Goal: Information Seeking & Learning: Learn about a topic

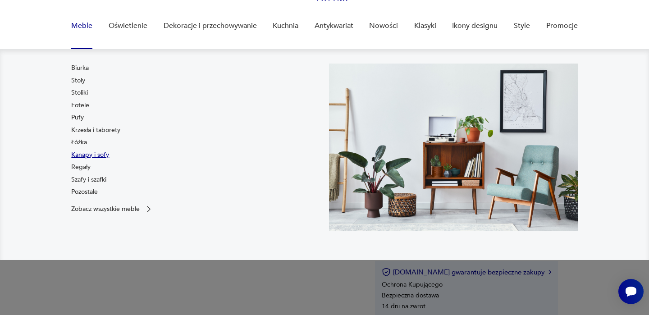
scroll to position [68, 0]
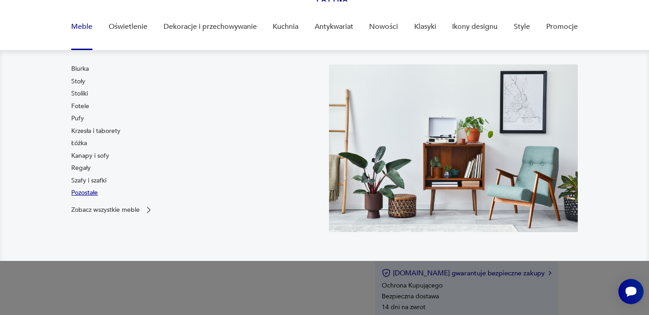
click at [86, 194] on link "Pozostałe" at bounding box center [84, 192] width 27 height 9
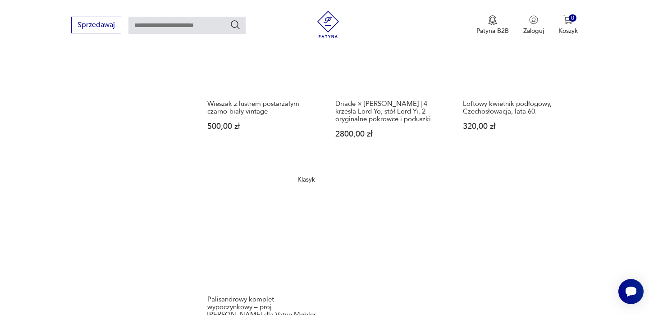
scroll to position [1345, 0]
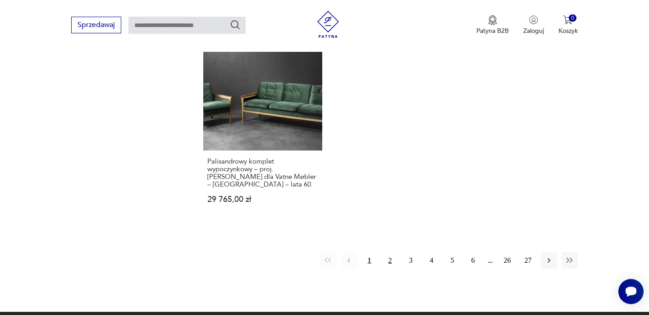
click at [389, 259] on button "2" at bounding box center [390, 260] width 16 height 16
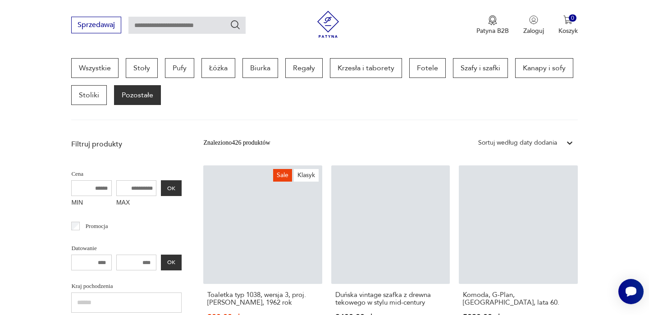
scroll to position [239, 0]
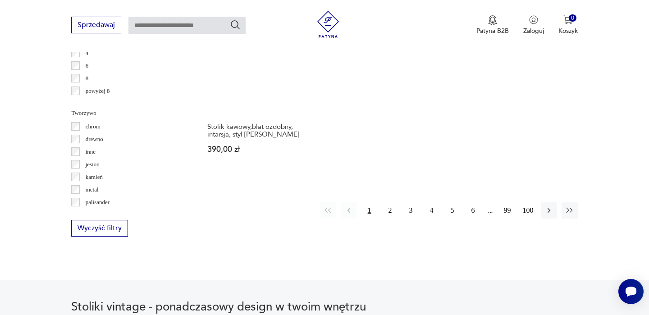
scroll to position [1293, 0]
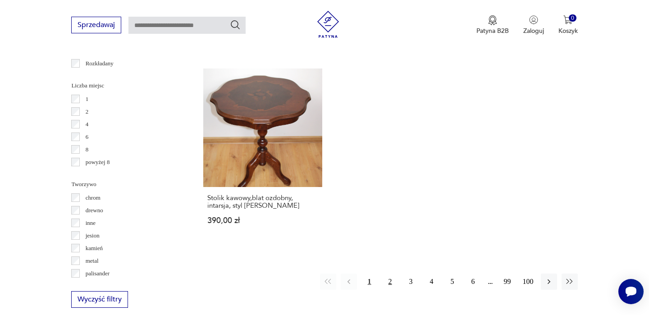
click at [392, 274] on button "2" at bounding box center [390, 282] width 16 height 16
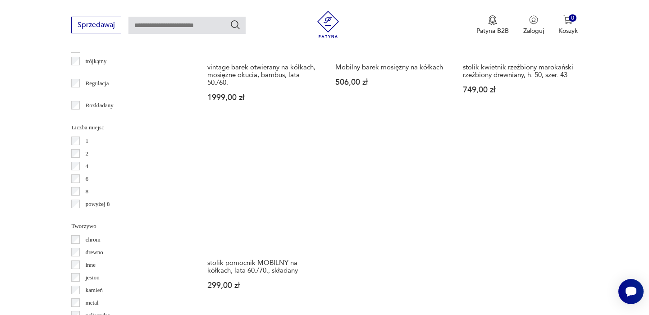
scroll to position [1381, 0]
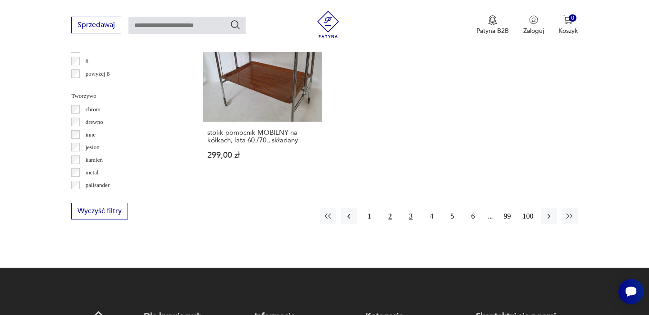
click at [412, 208] on button "3" at bounding box center [411, 216] width 16 height 16
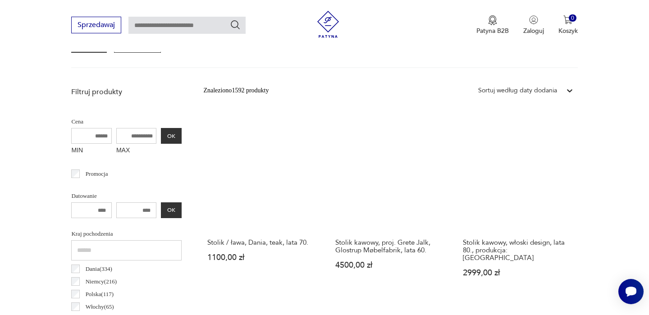
scroll to position [396, 0]
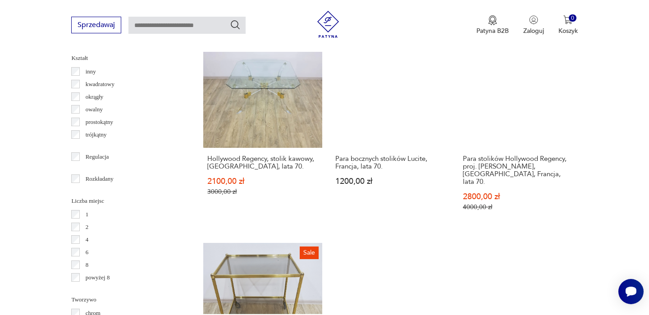
scroll to position [1341, 0]
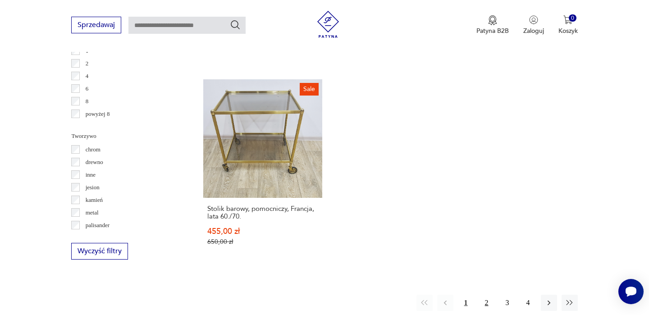
click at [486, 295] on button "2" at bounding box center [487, 303] width 16 height 16
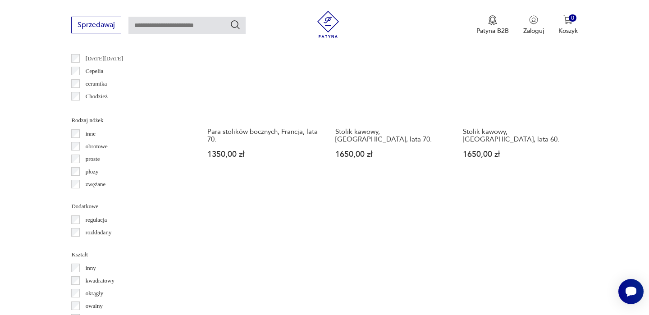
scroll to position [912, 0]
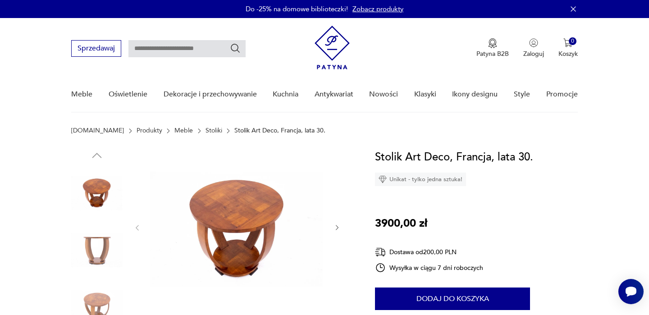
click at [146, 51] on input "text" at bounding box center [186, 48] width 117 height 17
type input "*******"
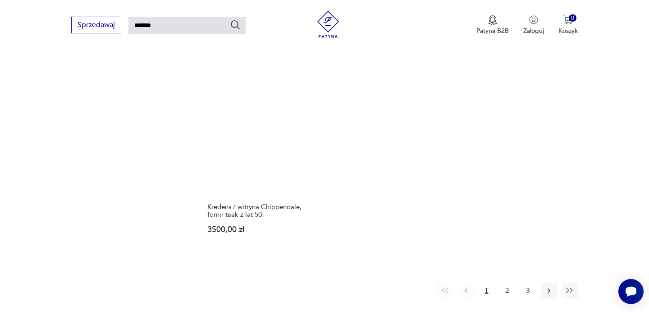
scroll to position [1240, 0]
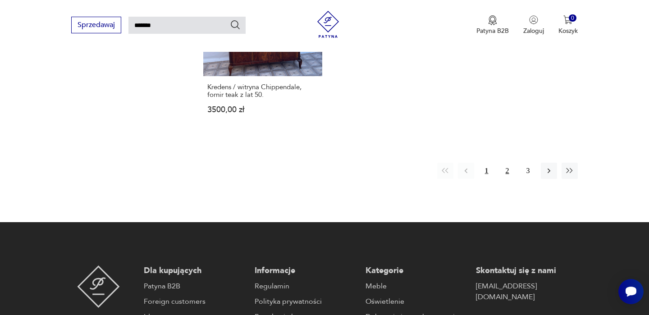
click at [503, 163] on button "2" at bounding box center [507, 171] width 16 height 16
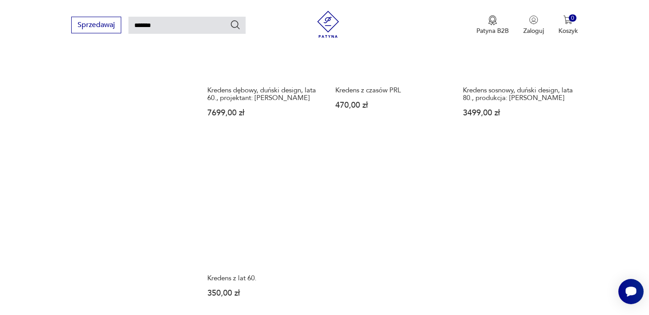
scroll to position [1140, 0]
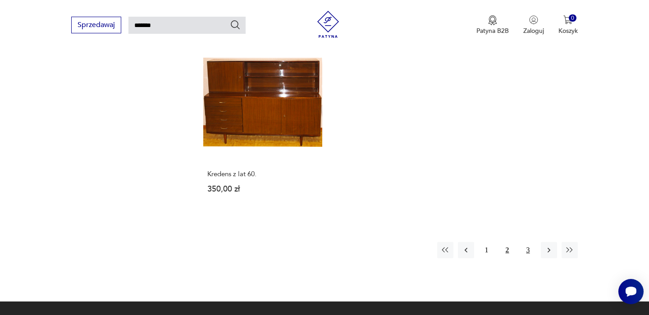
click at [530, 242] on button "3" at bounding box center [528, 250] width 16 height 16
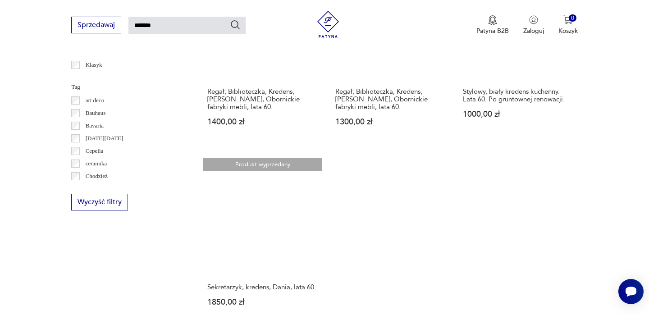
scroll to position [502, 0]
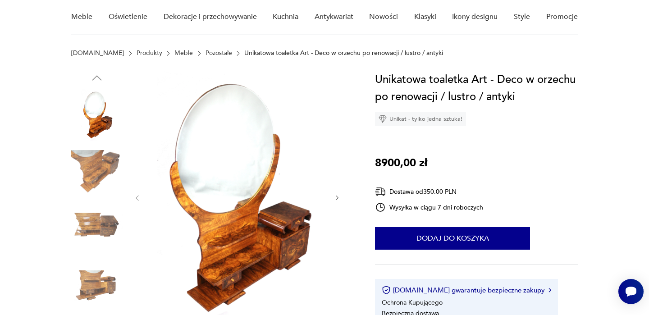
click at [244, 52] on p "Unikatowa toaletka Art - Deco w orzechu po renowacji / lustro / antyki" at bounding box center [343, 53] width 199 height 7
click at [206, 50] on link "Pozostałe" at bounding box center [219, 53] width 27 height 7
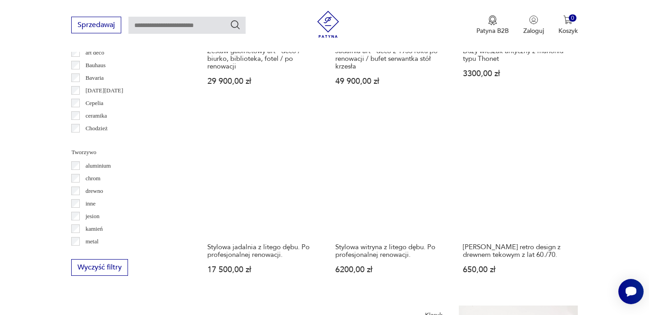
scroll to position [830, 0]
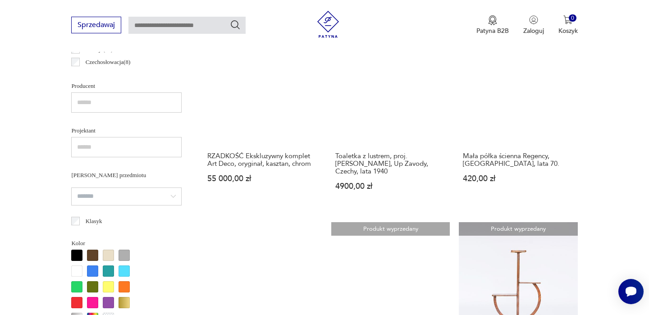
scroll to position [574, 0]
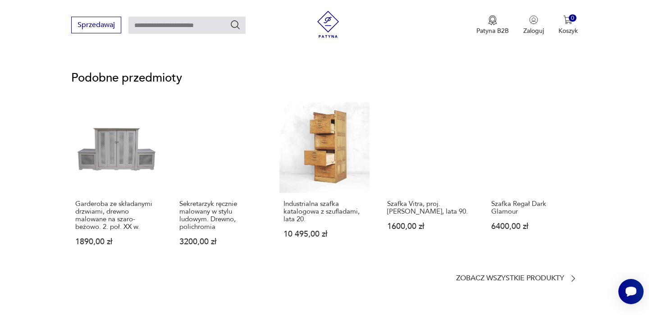
scroll to position [873, 0]
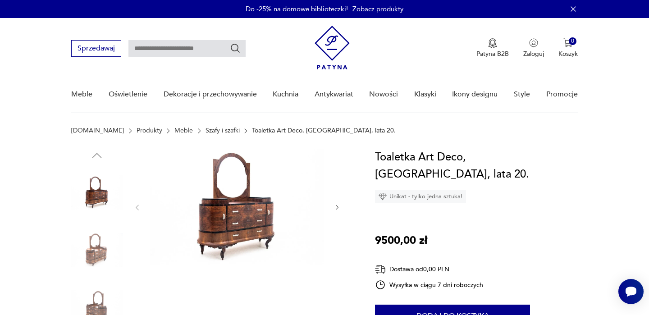
click at [334, 207] on icon "button" at bounding box center [338, 208] width 8 height 8
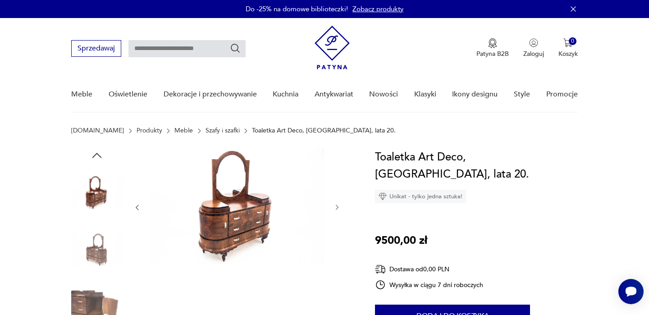
click at [334, 207] on icon "button" at bounding box center [338, 208] width 8 height 8
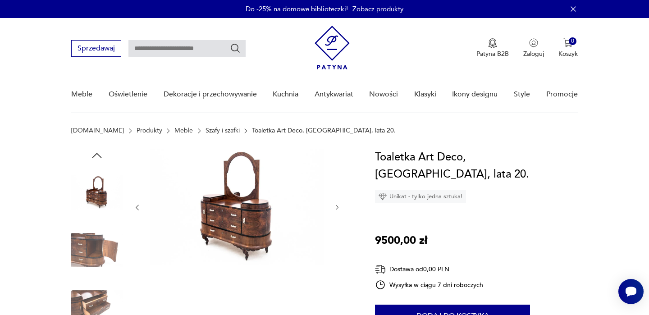
click at [335, 208] on icon "button" at bounding box center [338, 208] width 8 height 8
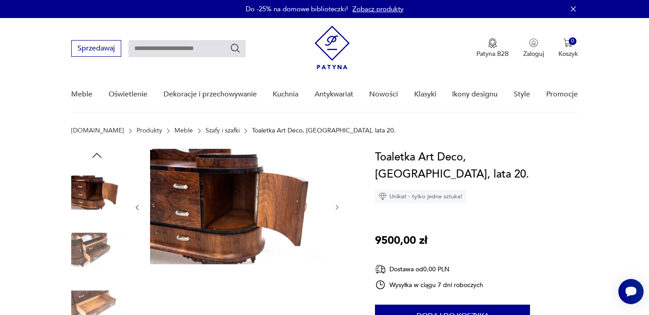
click at [335, 208] on icon "button" at bounding box center [338, 208] width 8 height 8
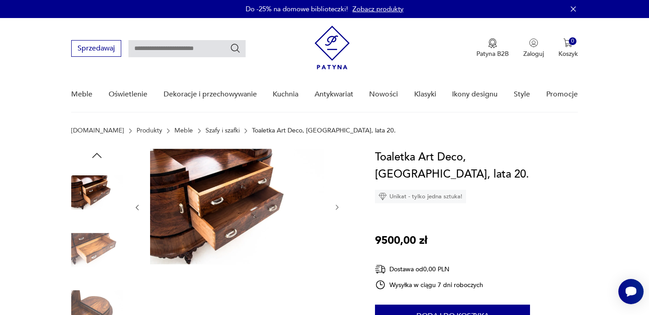
click at [336, 209] on icon "button" at bounding box center [338, 208] width 8 height 8
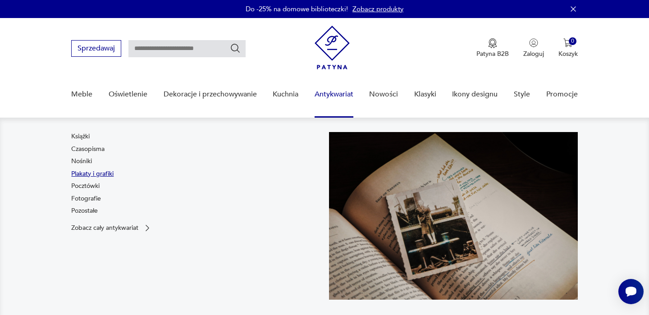
click at [94, 173] on link "Plakaty i grafiki" at bounding box center [92, 173] width 42 height 9
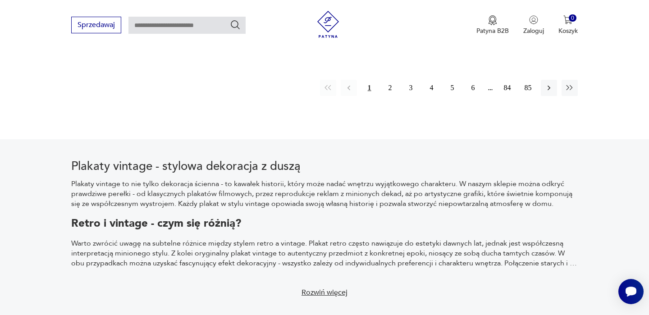
scroll to position [1341, 0]
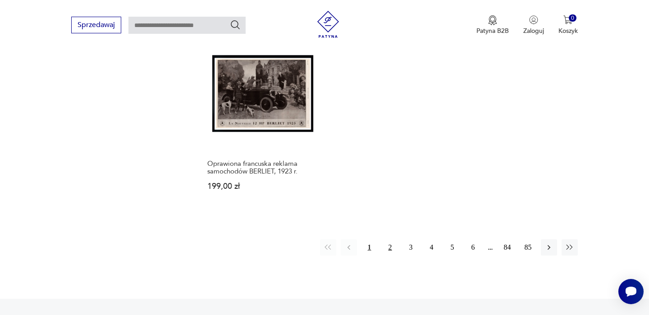
click at [391, 239] on button "2" at bounding box center [390, 247] width 16 height 16
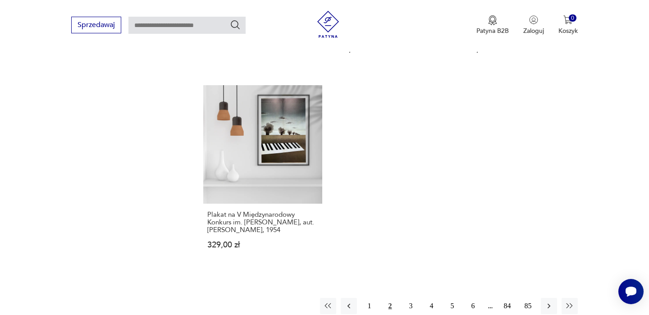
scroll to position [1294, 0]
click at [408, 299] on button "3" at bounding box center [411, 305] width 16 height 16
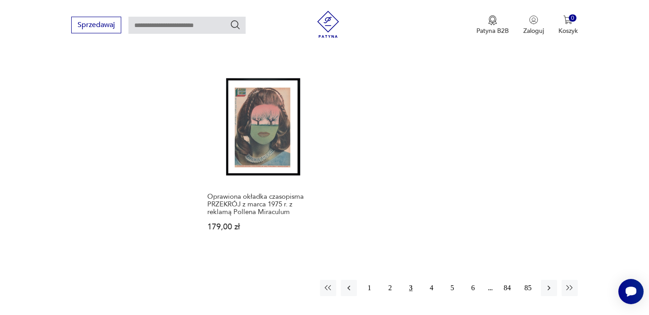
scroll to position [1299, 0]
click at [430, 279] on button "4" at bounding box center [432, 287] width 16 height 16
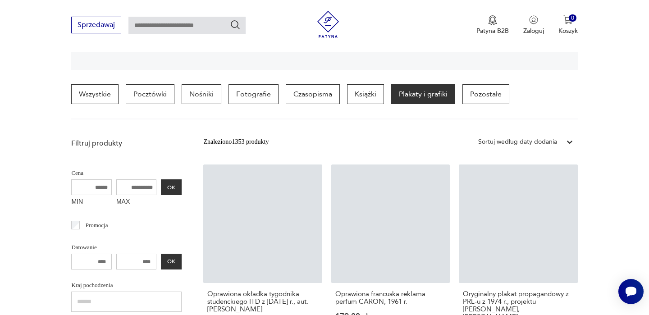
scroll to position [212, 0]
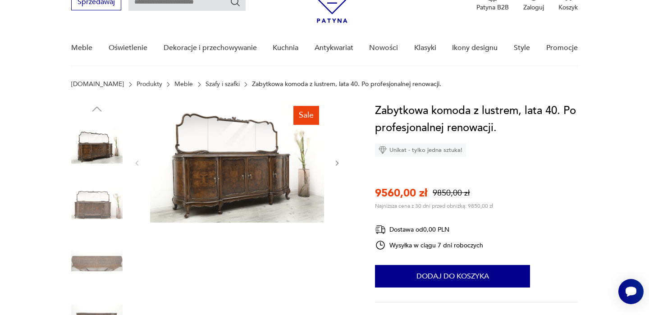
scroll to position [26, 0]
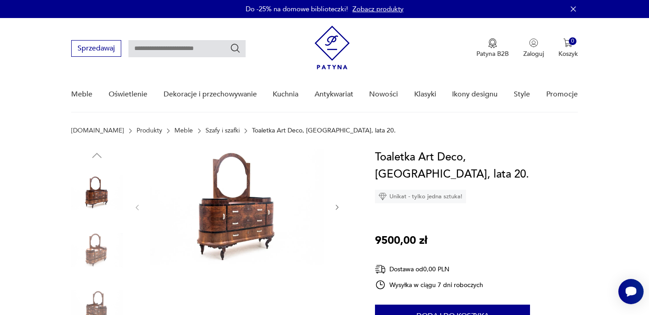
click at [248, 218] on img at bounding box center [237, 207] width 174 height 116
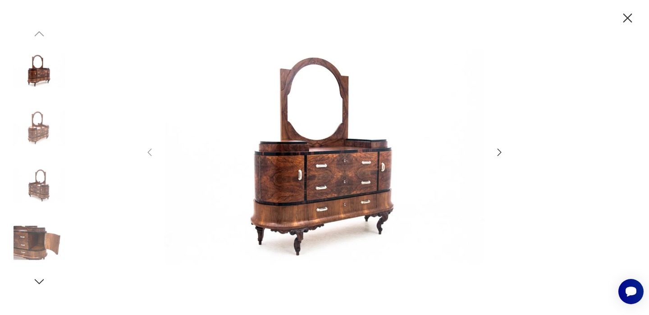
click at [45, 128] on img at bounding box center [39, 127] width 51 height 51
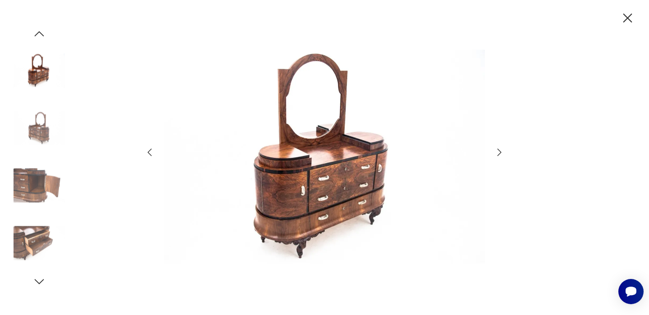
click at [33, 175] on img at bounding box center [39, 185] width 51 height 51
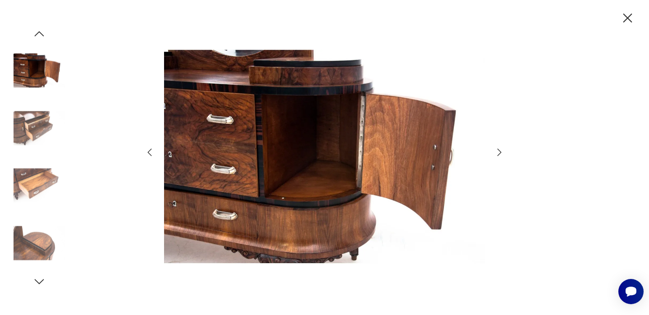
click at [23, 235] on img at bounding box center [39, 242] width 51 height 51
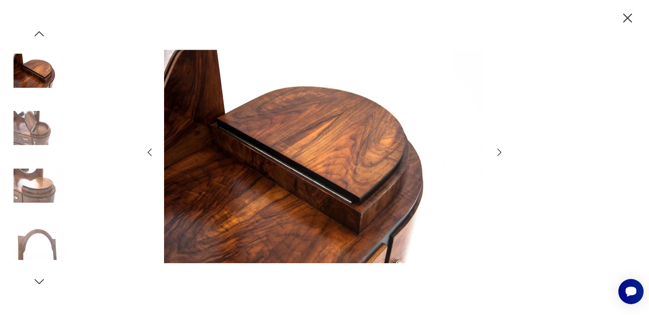
click at [52, 256] on img at bounding box center [39, 242] width 51 height 51
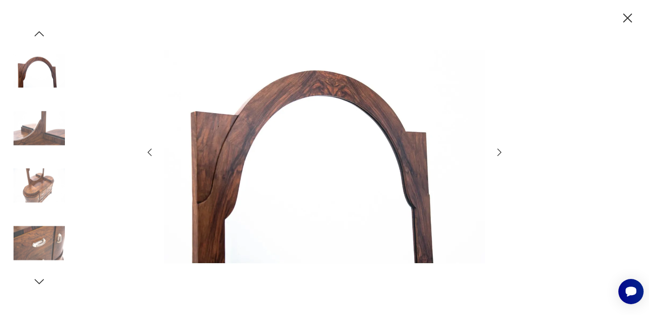
click at [39, 280] on icon "button" at bounding box center [39, 282] width 14 height 14
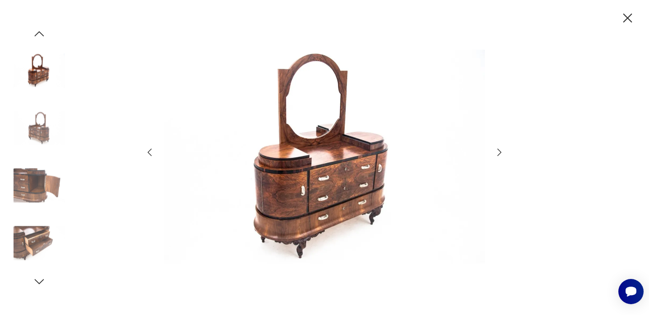
click at [623, 18] on icon "button" at bounding box center [628, 18] width 16 height 16
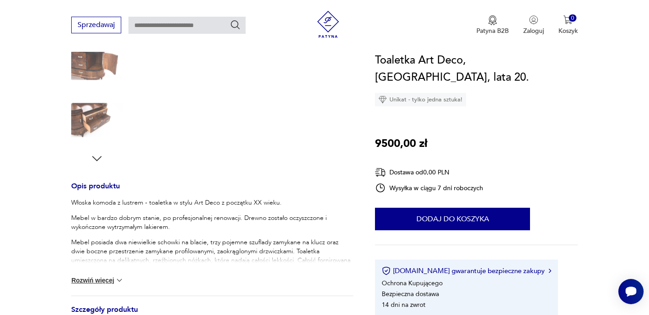
scroll to position [323, 0]
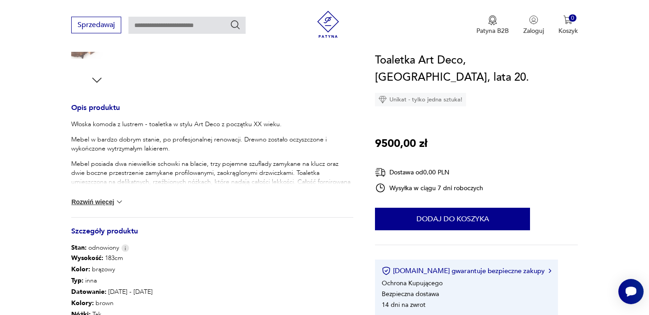
click at [103, 204] on button "Rozwiń więcej" at bounding box center [97, 201] width 52 height 9
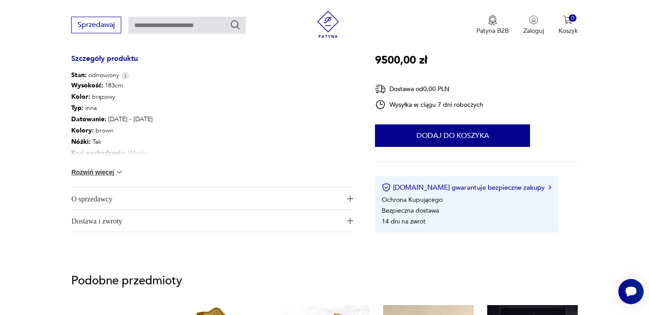
scroll to position [540, 0]
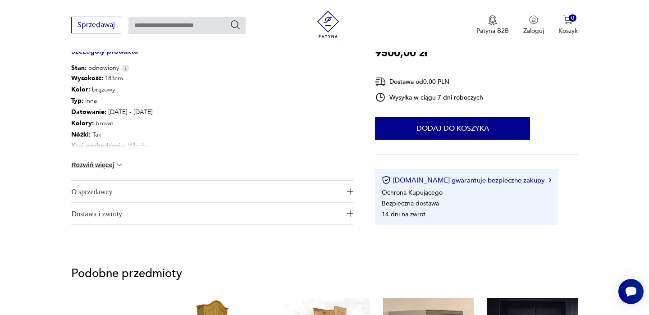
click at [104, 196] on span "O sprzedawcy" at bounding box center [206, 192] width 270 height 22
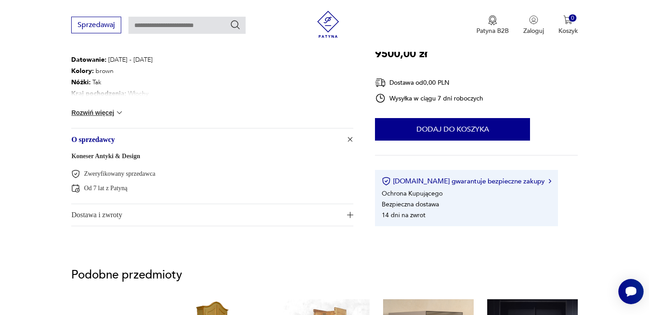
scroll to position [645, 0]
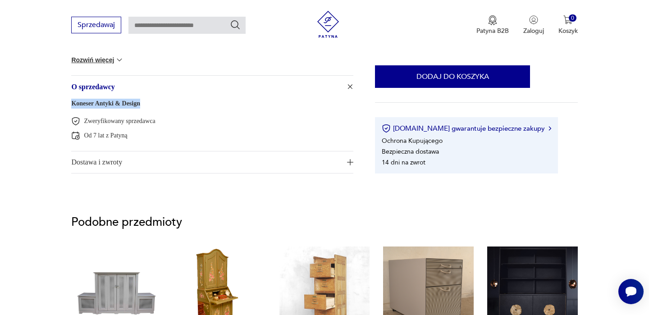
drag, startPoint x: 154, startPoint y: 101, endPoint x: 64, endPoint y: 105, distance: 89.3
copy link "Koneser Antyki & Design"
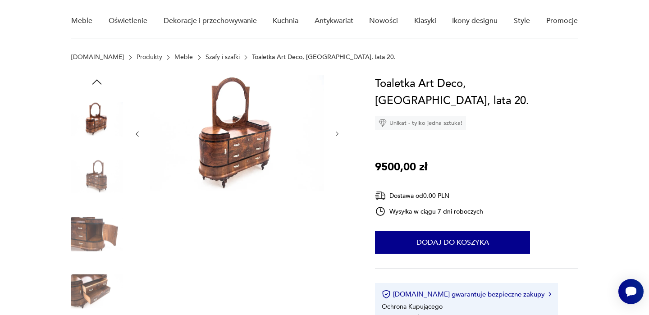
scroll to position [74, 0]
